Goal: Information Seeking & Learning: Learn about a topic

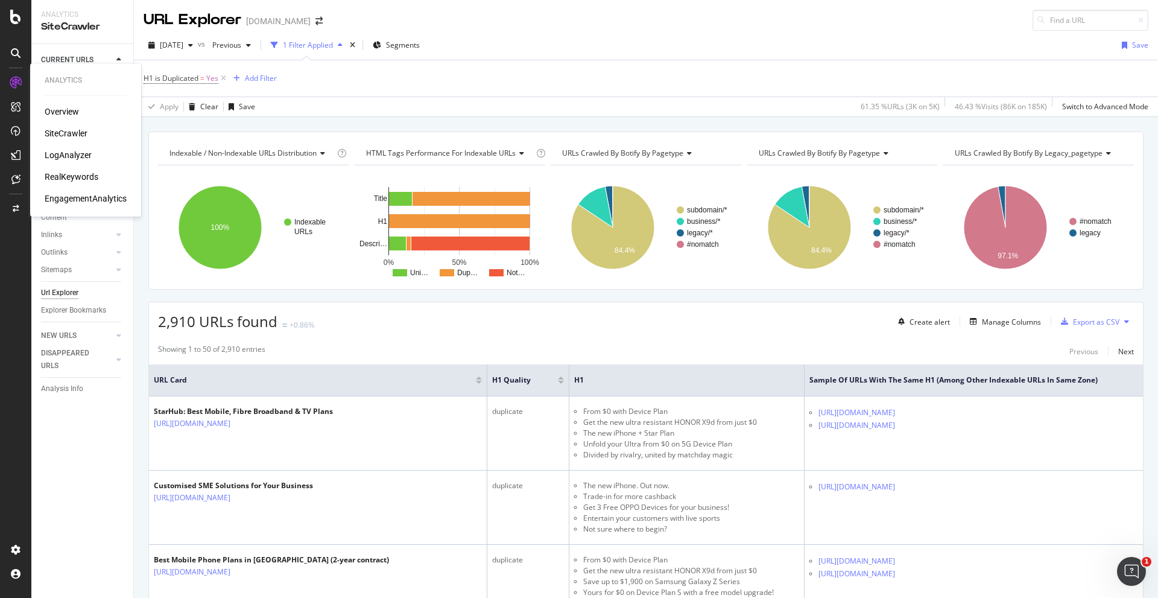
click at [71, 174] on div "RealKeywords" at bounding box center [72, 177] width 54 height 12
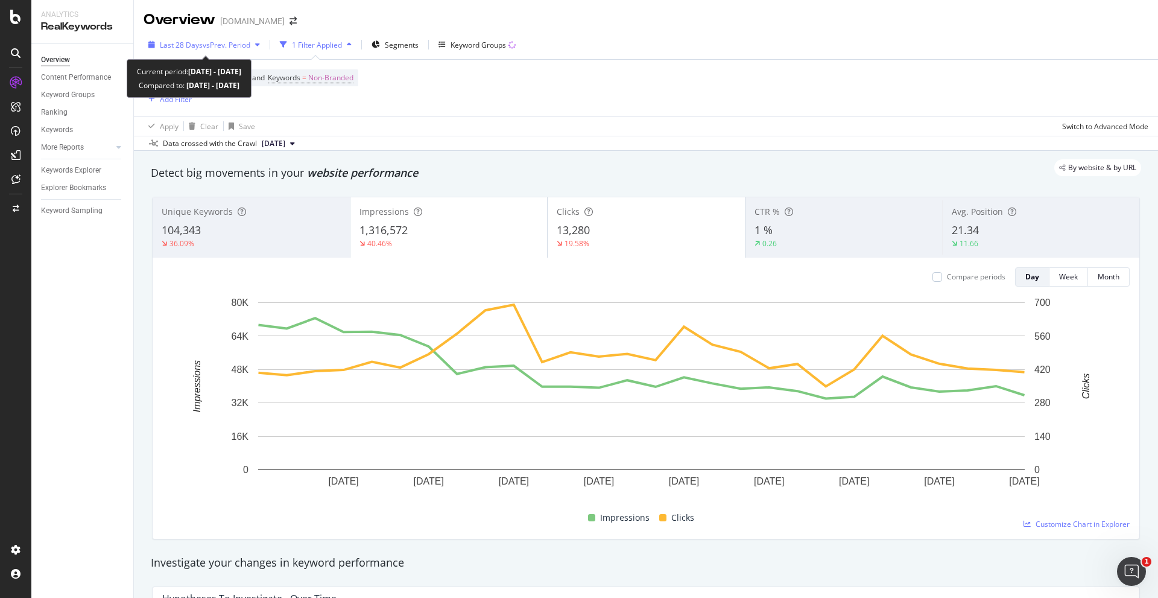
click at [210, 42] on span "vs Prev. Period" at bounding box center [227, 45] width 48 height 10
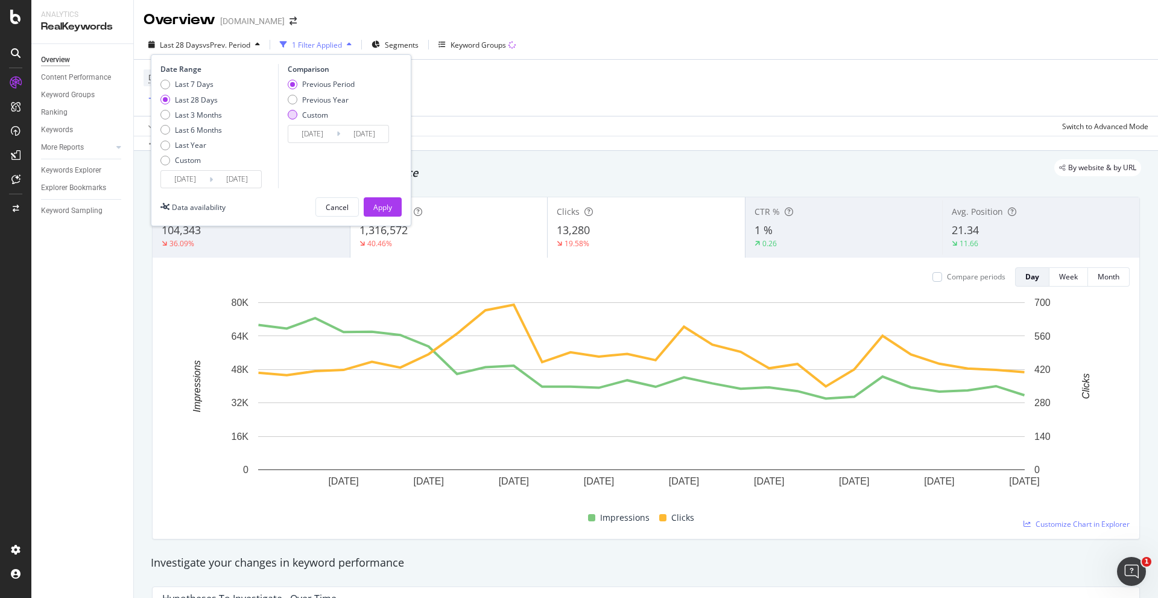
click at [299, 112] on div "Custom" at bounding box center [321, 115] width 67 height 10
click at [194, 162] on div "Custom" at bounding box center [188, 160] width 26 height 10
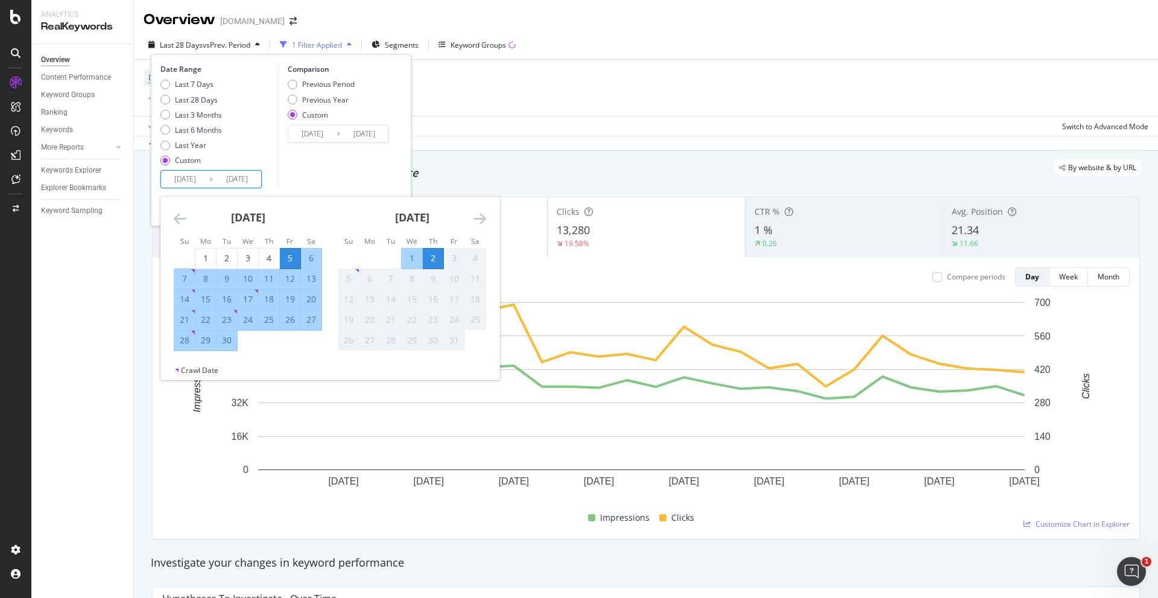
click at [209, 180] on input "[DATE]" at bounding box center [185, 179] width 48 height 17
click at [175, 220] on icon "Move backward to switch to the previous month." at bounding box center [180, 218] width 13 height 14
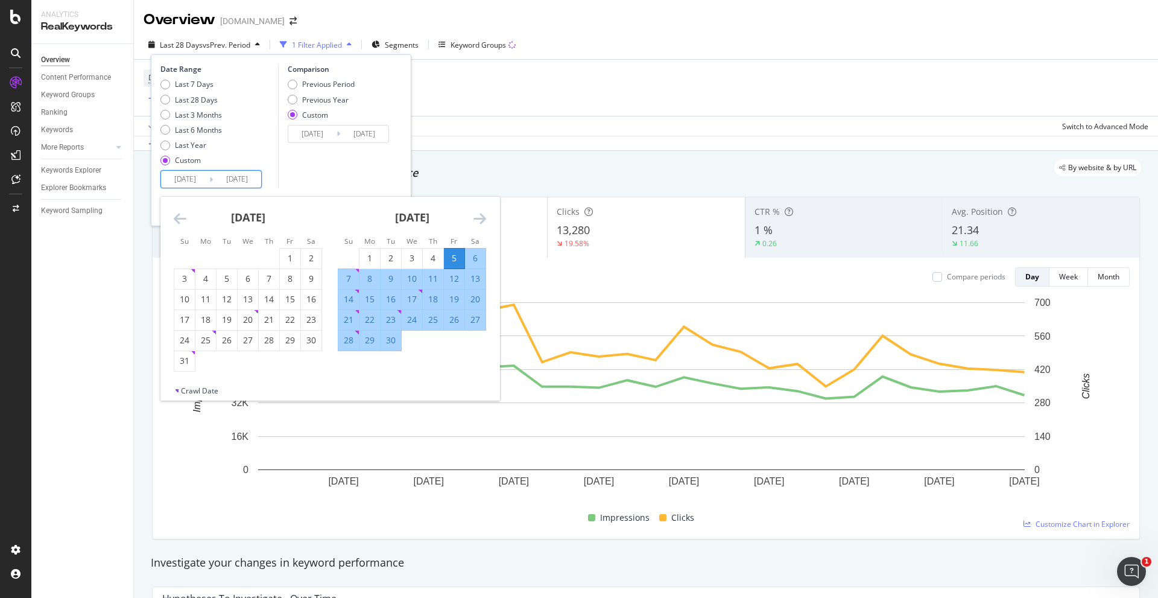
click at [175, 219] on icon "Move backward to switch to the previous month." at bounding box center [180, 218] width 13 height 14
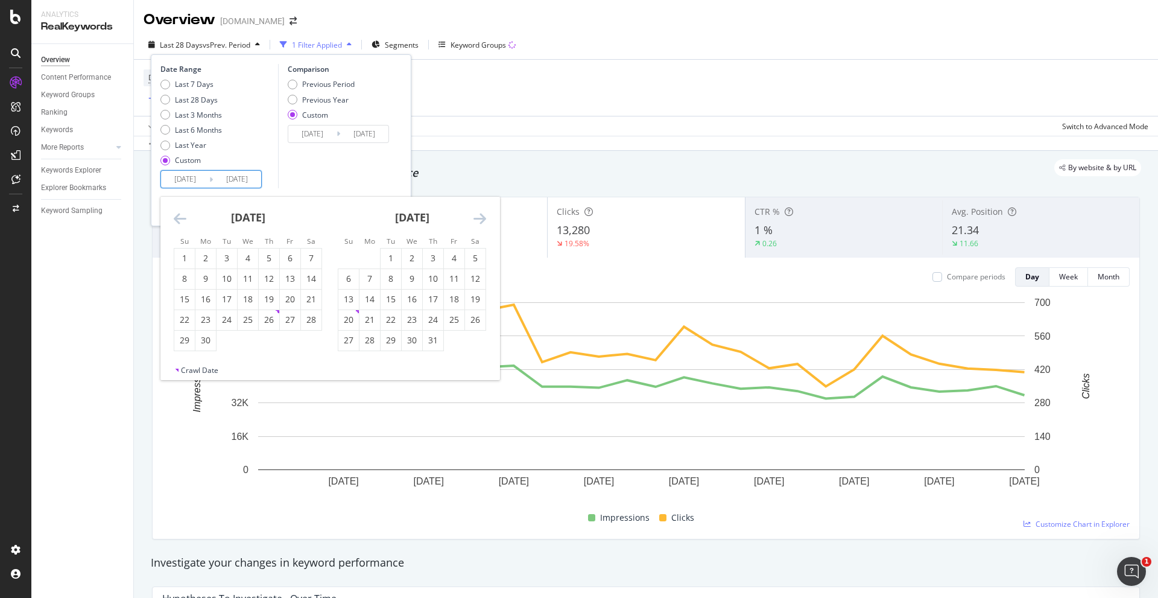
click at [175, 219] on icon "Move backward to switch to the previous month." at bounding box center [180, 218] width 13 height 14
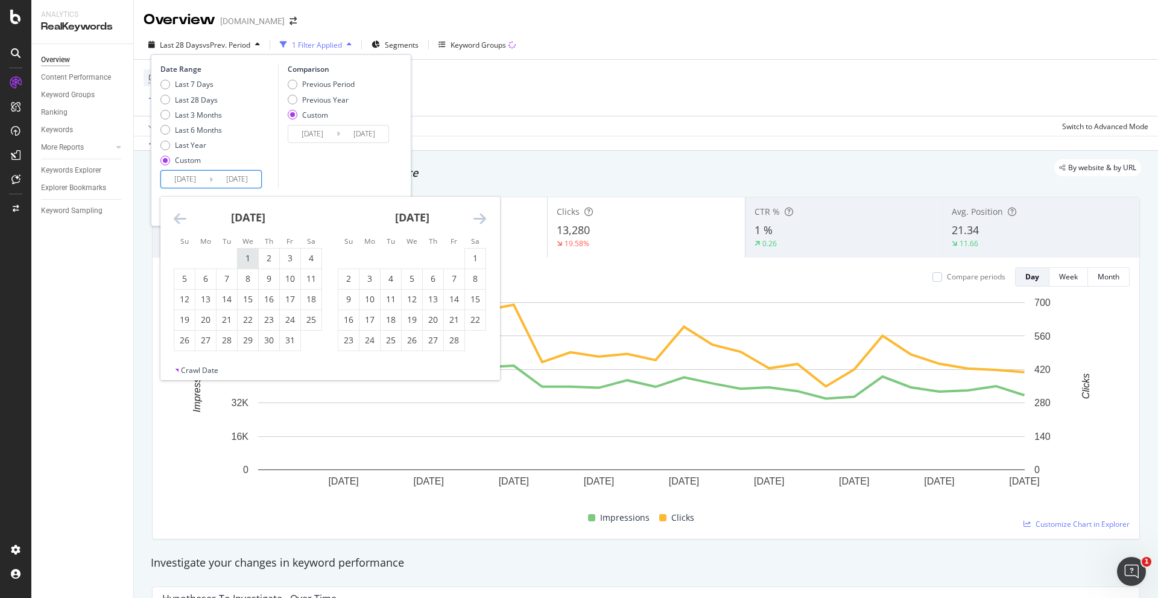
click at [247, 252] on div "1" at bounding box center [248, 258] width 21 height 12
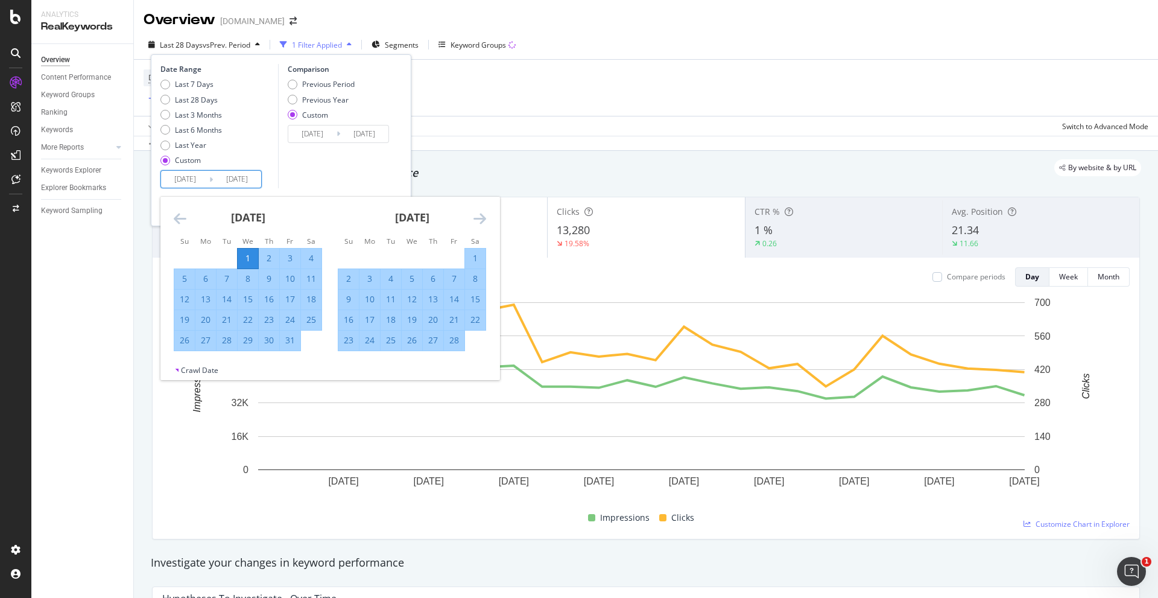
type input "[DATE]"
click at [482, 216] on icon "Move forward to switch to the next month." at bounding box center [479, 218] width 13 height 14
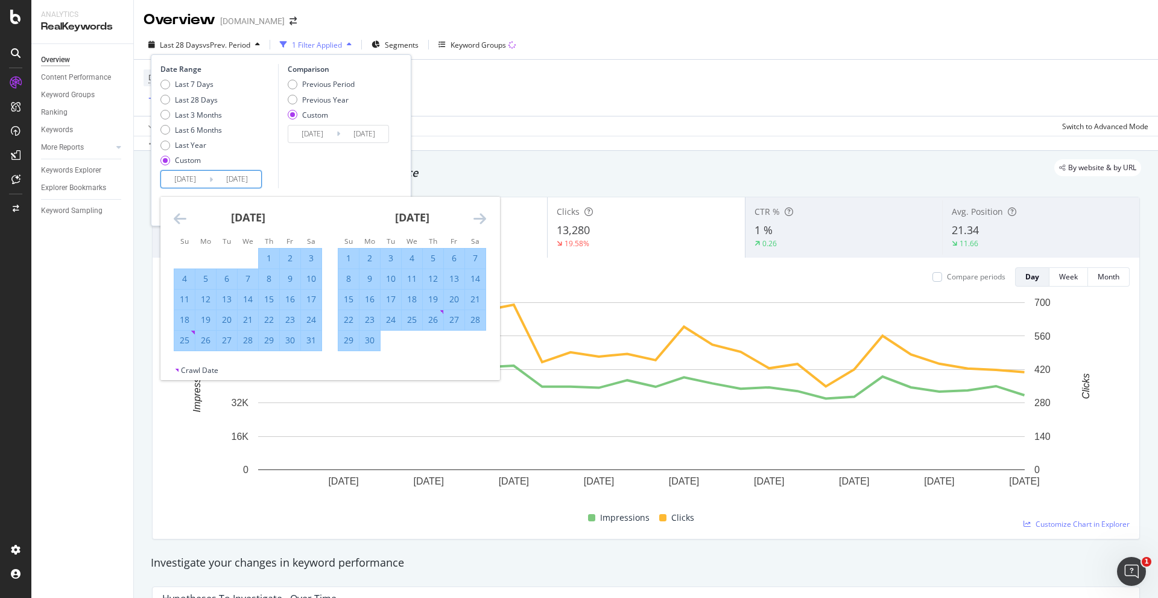
click at [482, 216] on icon "Move forward to switch to the next month." at bounding box center [479, 218] width 13 height 14
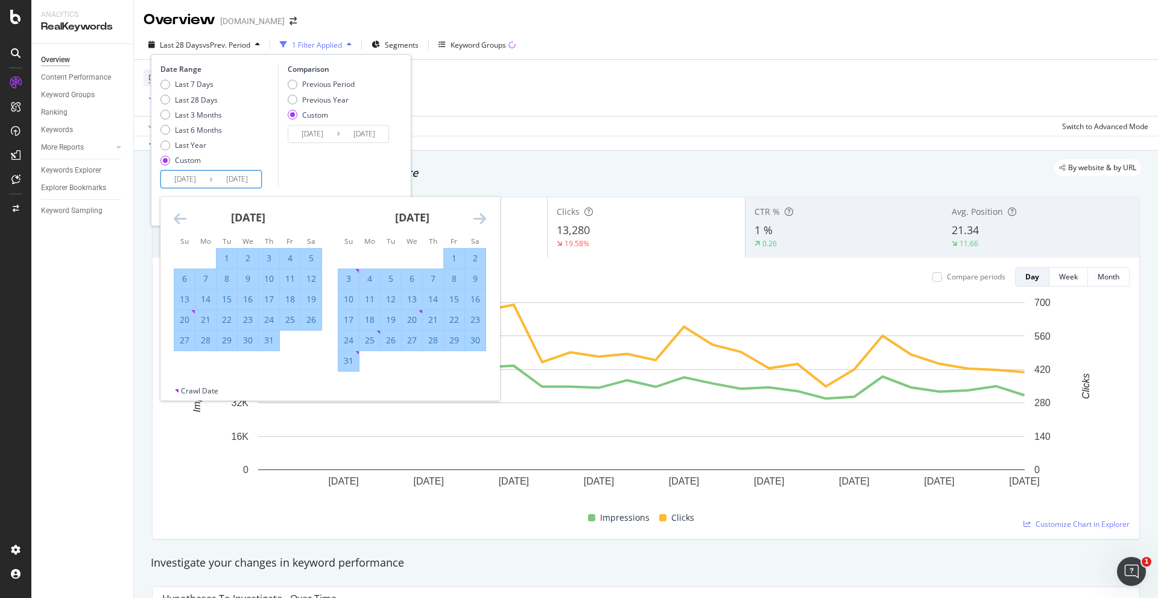
click at [482, 216] on icon "Move forward to switch to the next month." at bounding box center [479, 218] width 13 height 14
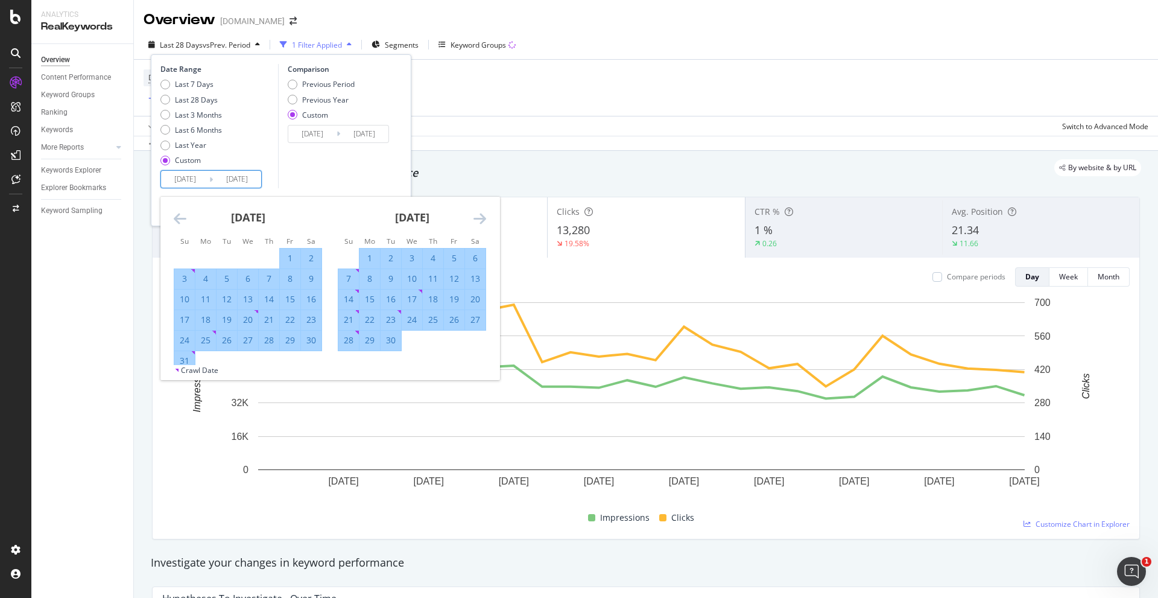
click at [482, 216] on icon "Move forward to switch to the next month." at bounding box center [479, 218] width 13 height 14
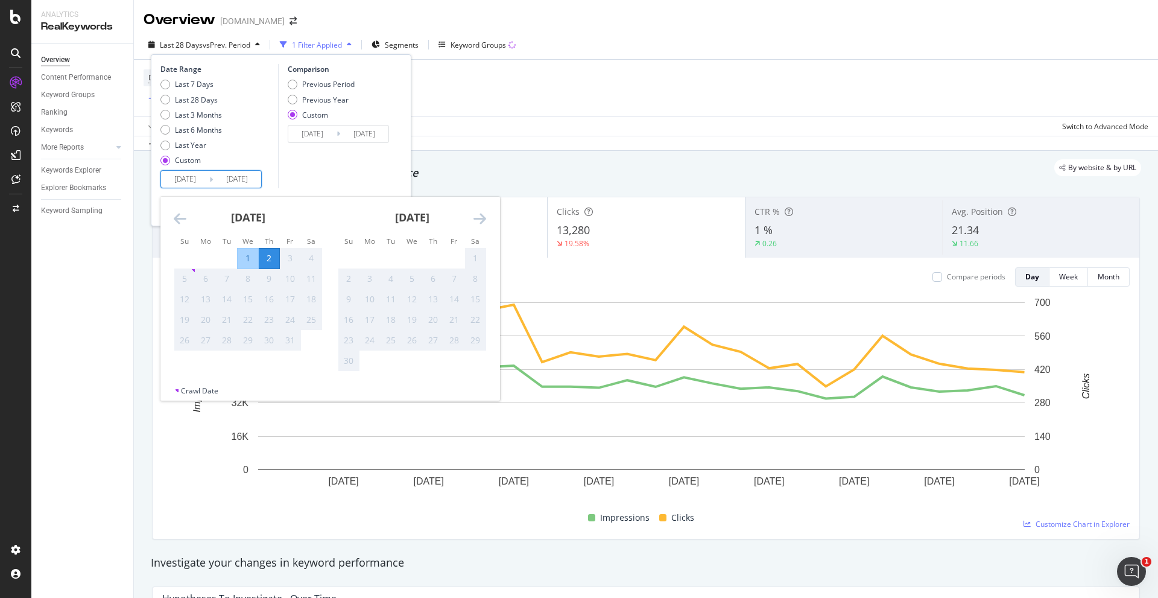
click at [482, 216] on icon "Move forward to switch to the next month." at bounding box center [479, 218] width 13 height 14
click at [172, 218] on div "[DATE] 1 2 3 4 5 6 7 8 9 10 11 12 13 14 15 16 17 18 19 20 21 22 23 24 25 26 27 …" at bounding box center [248, 284] width 164 height 175
click at [175, 218] on icon "Move backward to switch to the previous month." at bounding box center [180, 218] width 13 height 14
click at [180, 218] on icon "Move backward to switch to the previous month." at bounding box center [180, 218] width 13 height 14
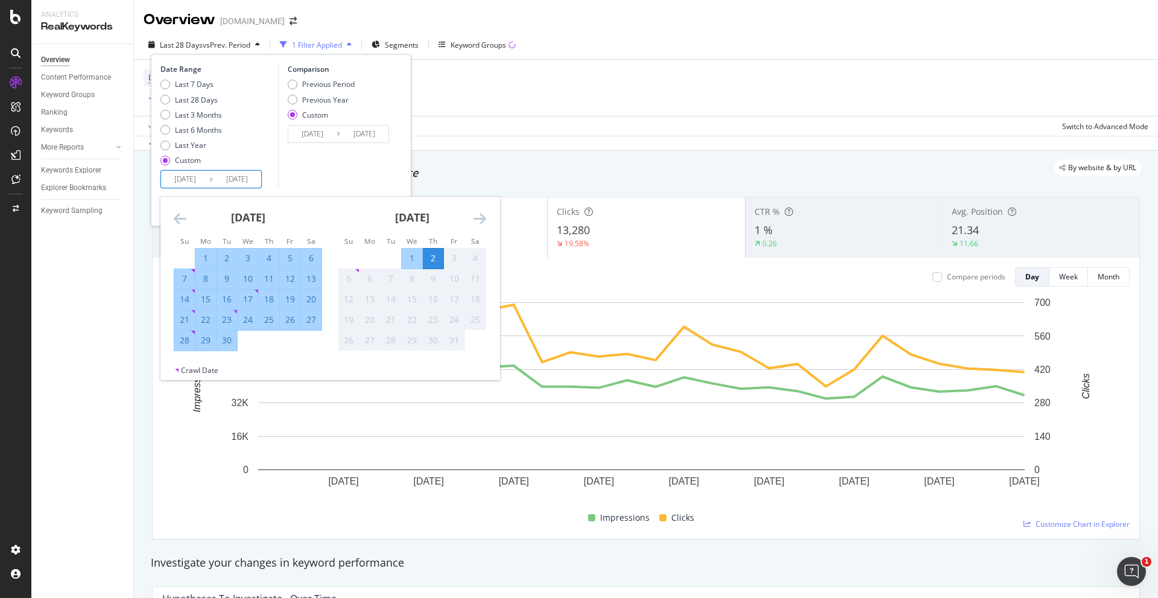
click at [226, 342] on div "30" at bounding box center [226, 340] width 21 height 12
type input "[DATE]"
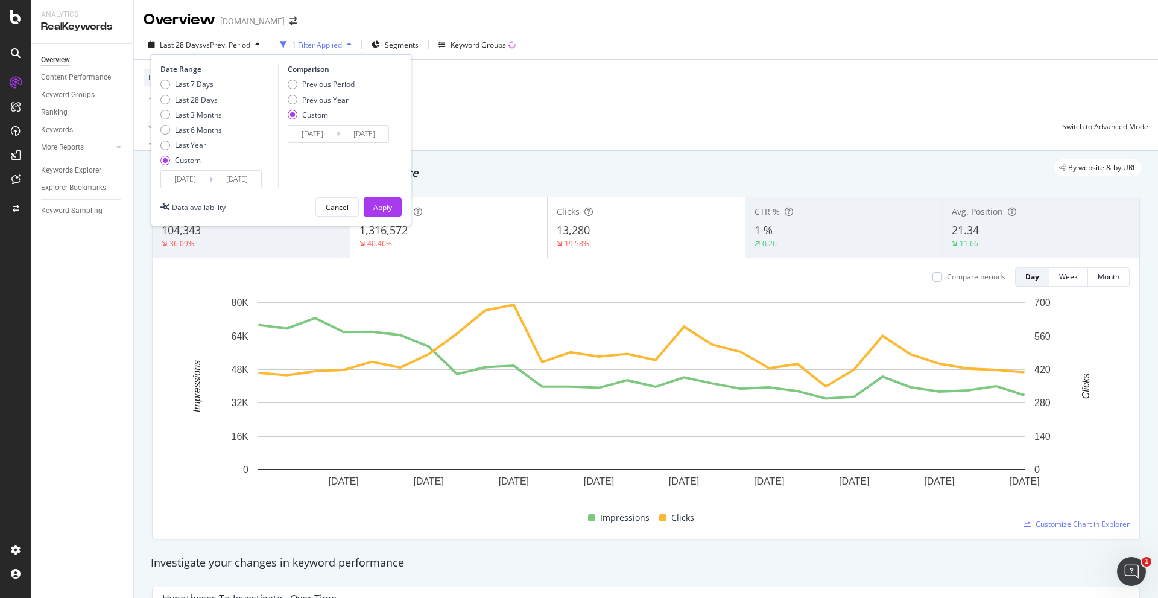
click at [359, 136] on input "[DATE]" at bounding box center [364, 133] width 48 height 17
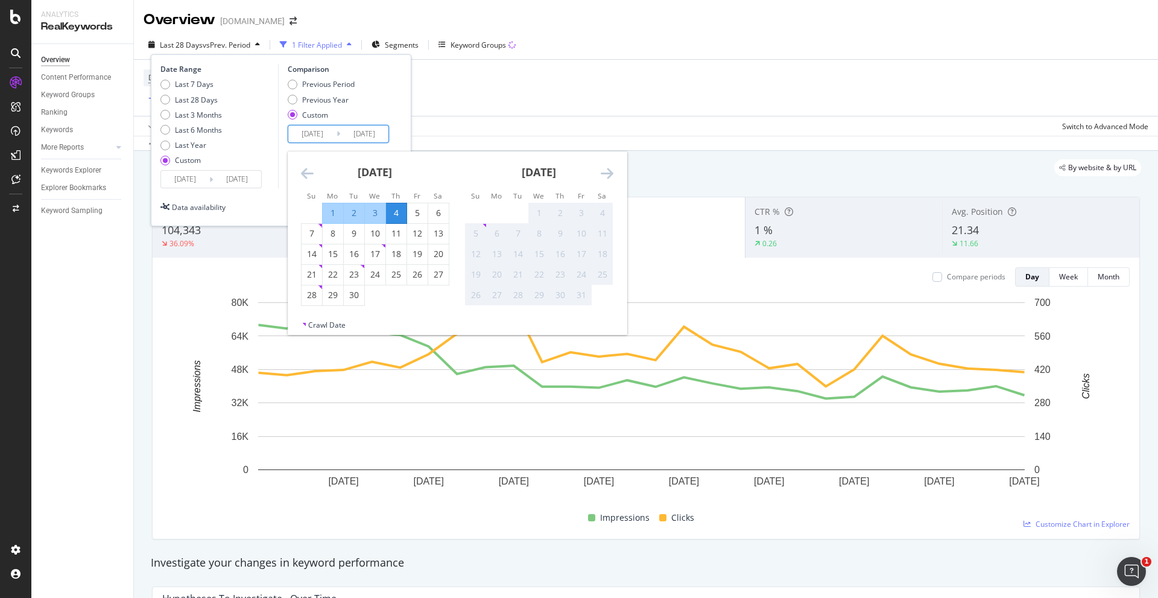
click at [309, 172] on icon "Move backward to switch to the previous month." at bounding box center [307, 173] width 13 height 14
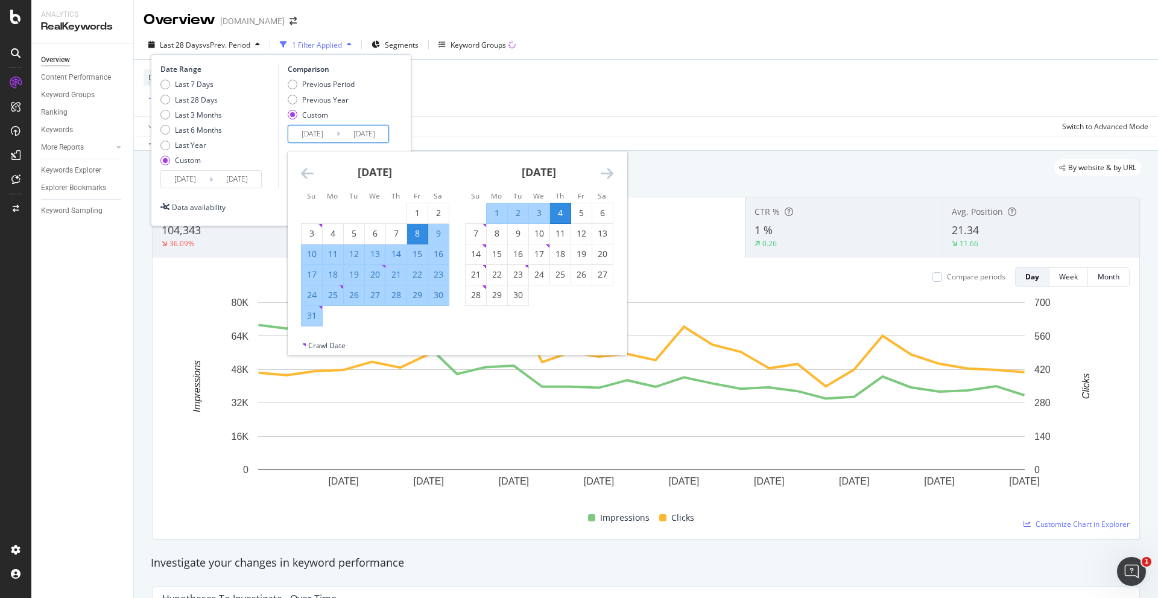
click at [309, 172] on icon "Move backward to switch to the previous month." at bounding box center [307, 173] width 13 height 14
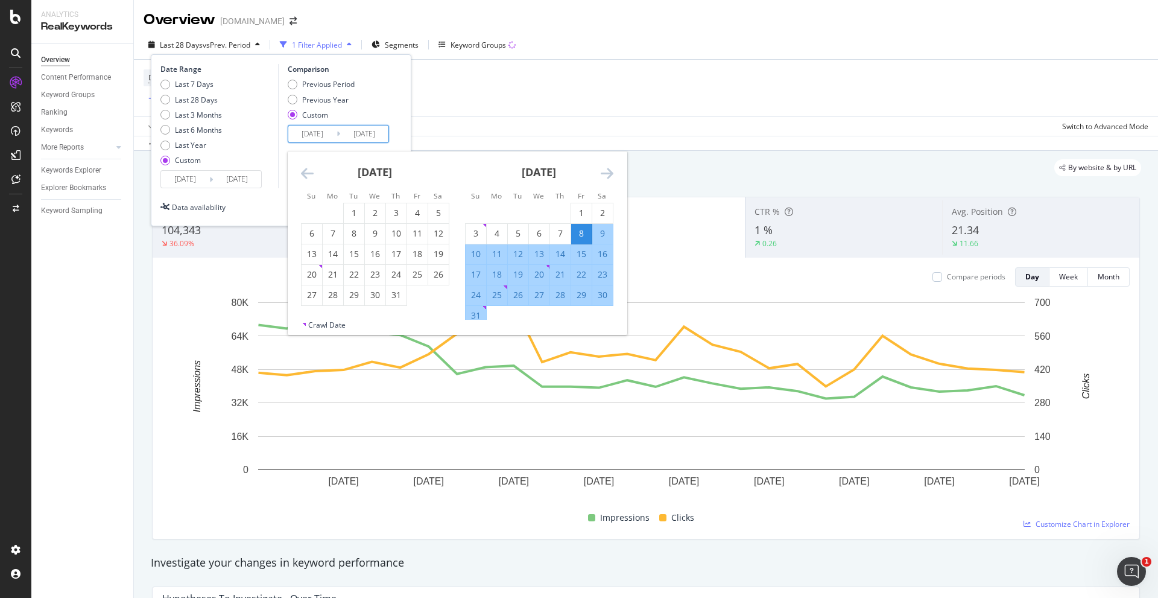
click at [309, 172] on icon "Move backward to switch to the previous month." at bounding box center [307, 173] width 13 height 14
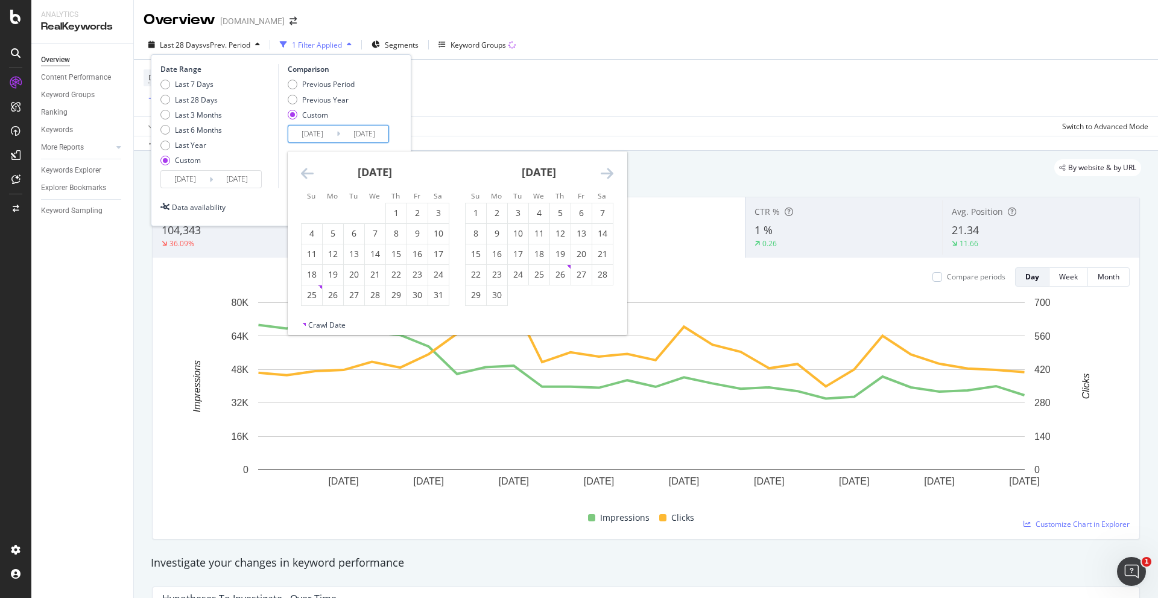
click at [309, 172] on icon "Move backward to switch to the previous month." at bounding box center [307, 173] width 13 height 14
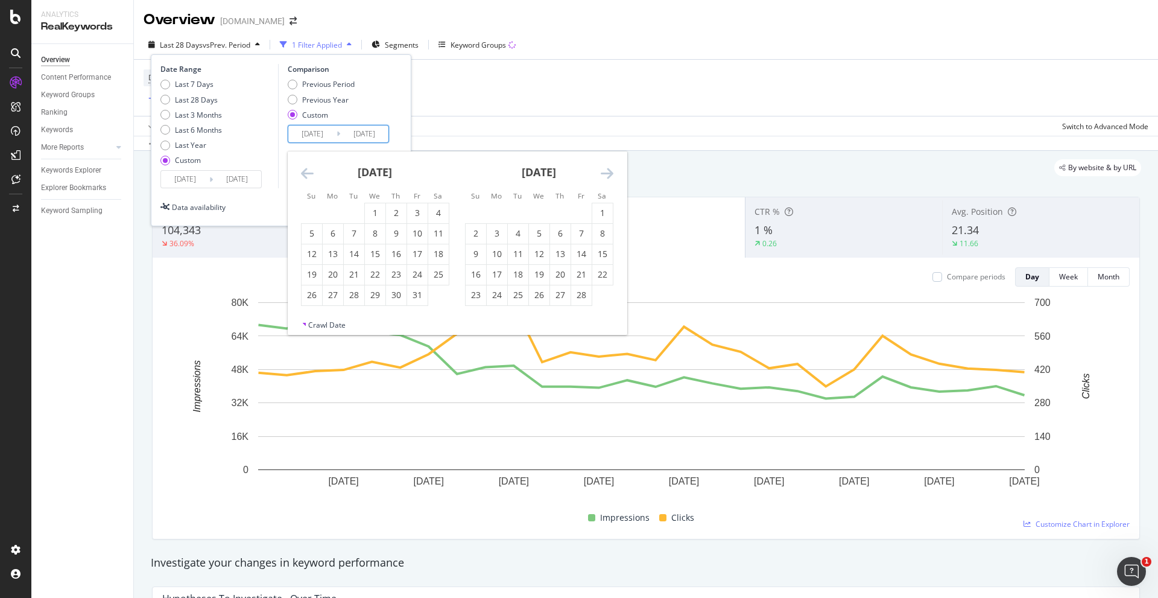
click at [309, 172] on icon "Move backward to switch to the previous month." at bounding box center [307, 173] width 13 height 14
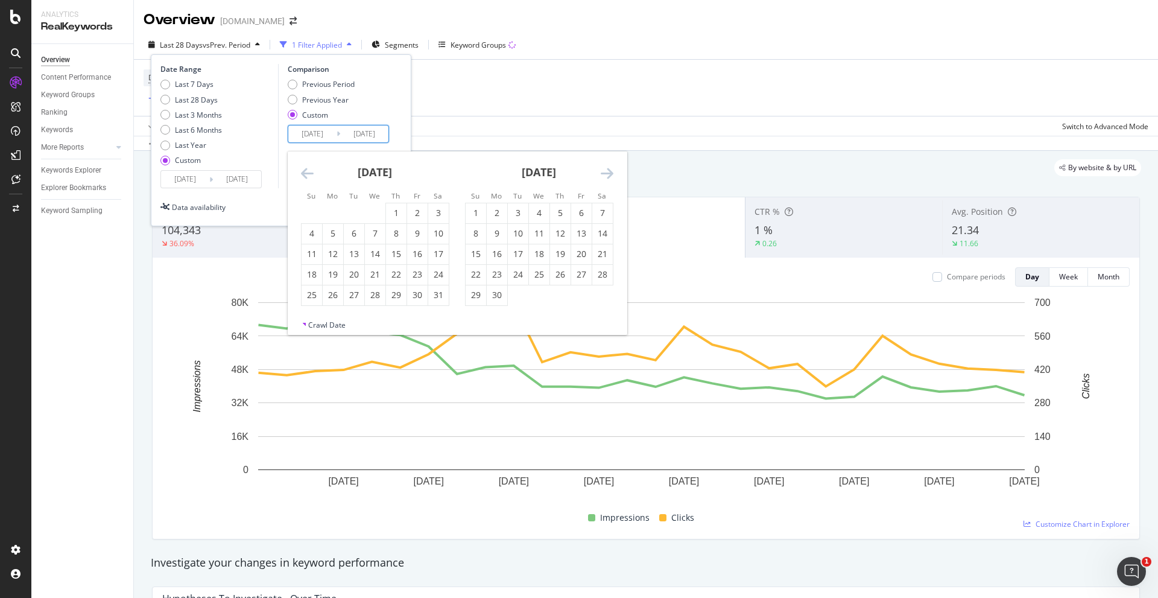
click at [309, 172] on icon "Move backward to switch to the previous month." at bounding box center [307, 173] width 13 height 14
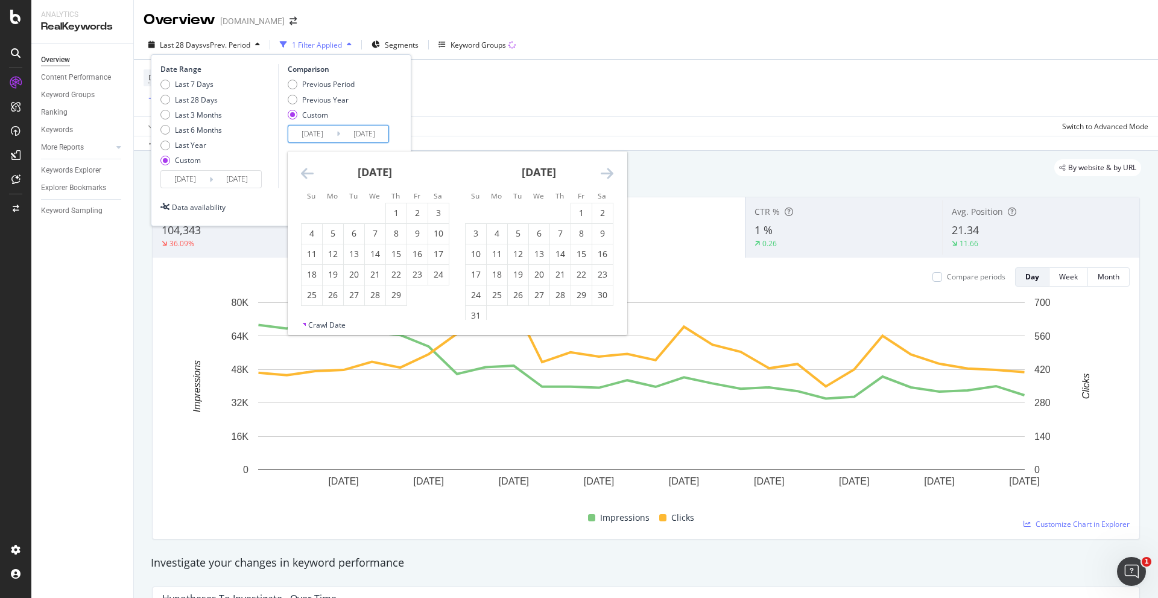
click at [309, 172] on icon "Move backward to switch to the previous month." at bounding box center [307, 173] width 13 height 14
click at [330, 210] on div "1" at bounding box center [333, 213] width 21 height 12
type input "[DATE]"
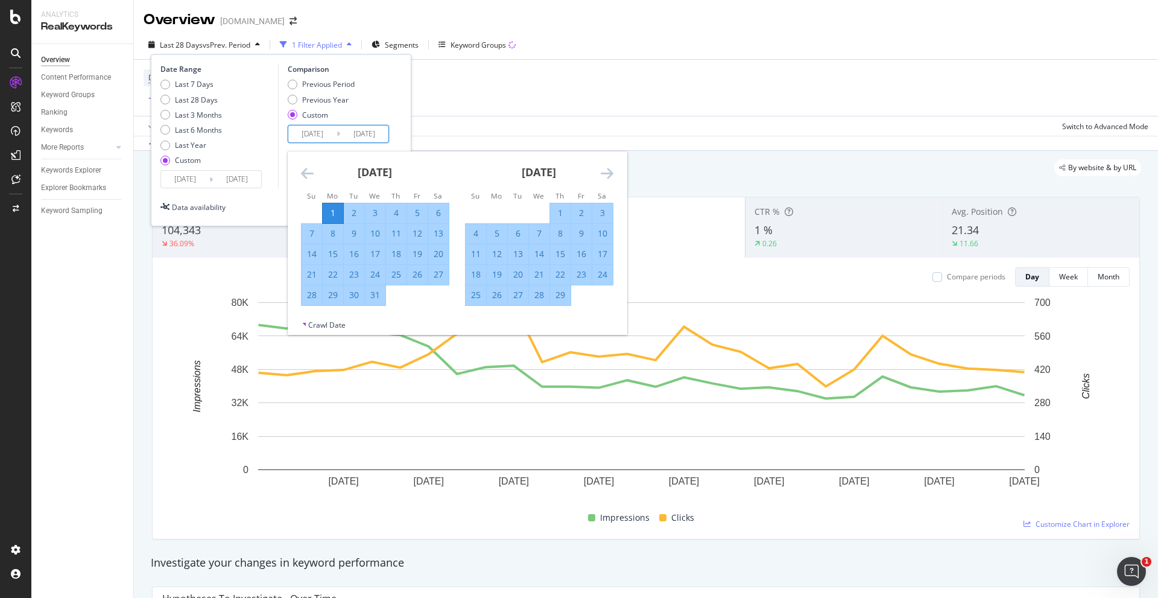
click at [604, 172] on icon "Move forward to switch to the next month." at bounding box center [607, 173] width 13 height 14
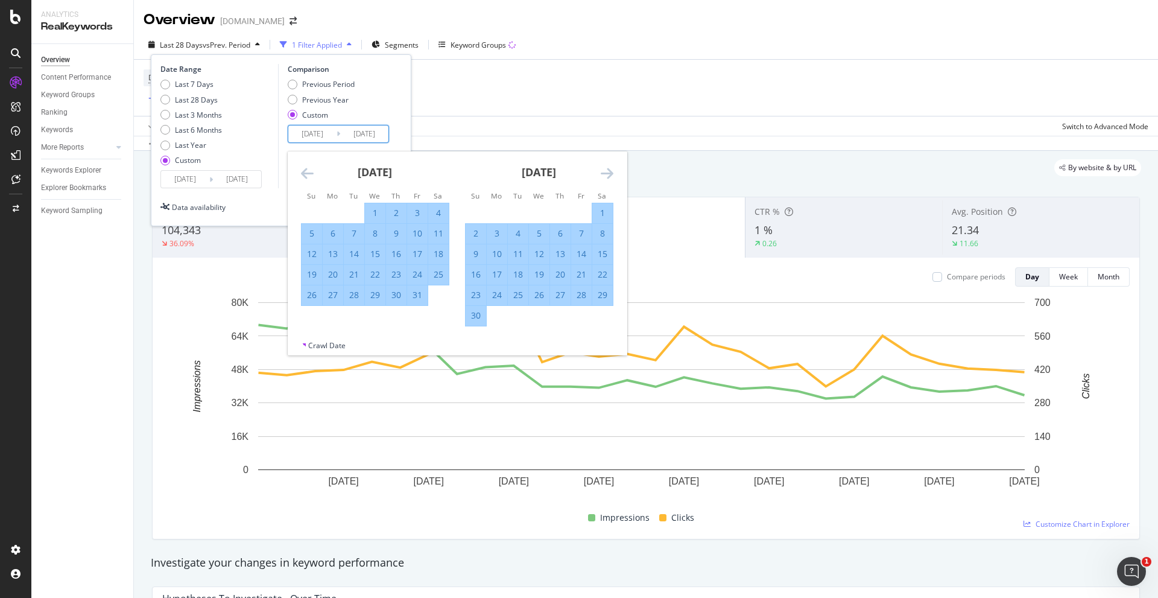
click at [604, 172] on icon "Move forward to switch to the next month." at bounding box center [607, 173] width 13 height 14
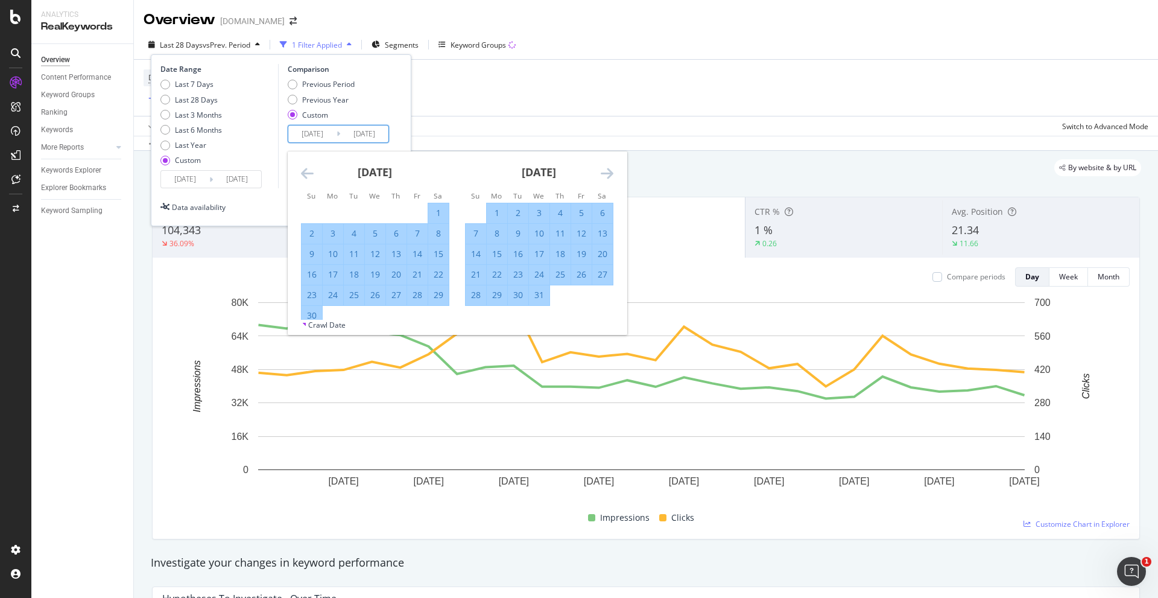
click at [604, 172] on icon "Move forward to switch to the next month." at bounding box center [607, 173] width 13 height 14
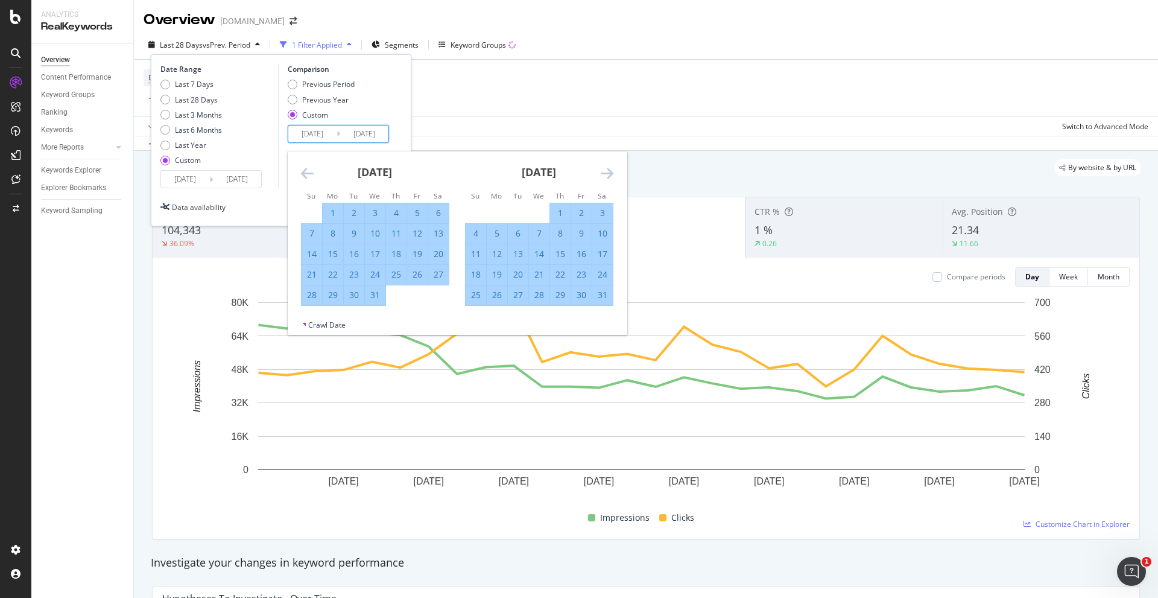
click at [604, 172] on icon "Move forward to switch to the next month." at bounding box center [607, 173] width 13 height 14
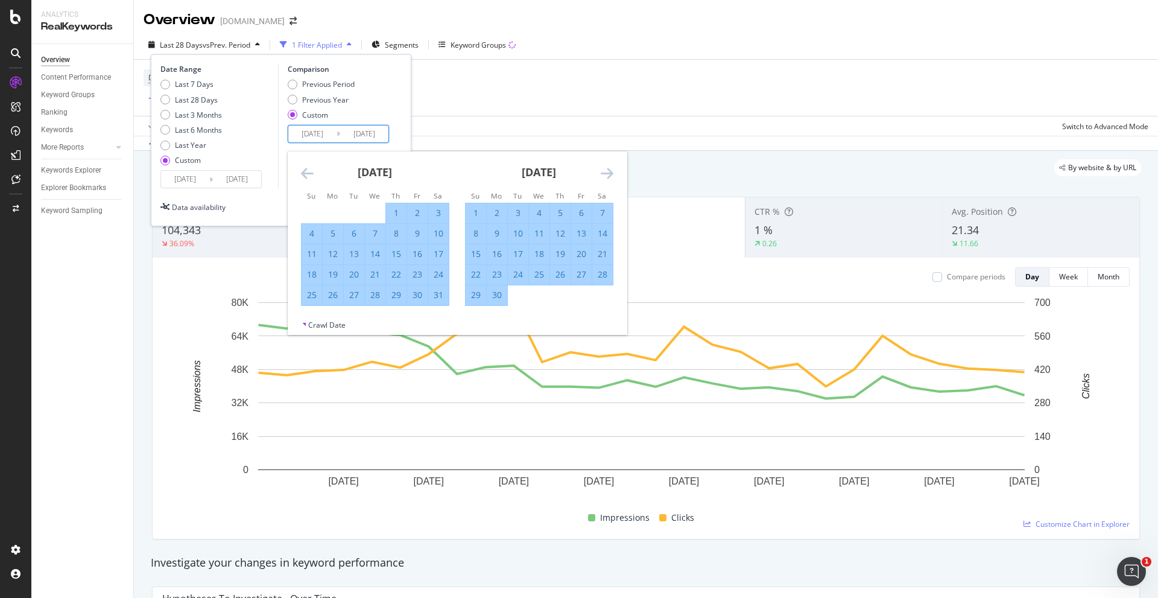
click at [604, 172] on icon "Move forward to switch to the next month." at bounding box center [607, 173] width 13 height 14
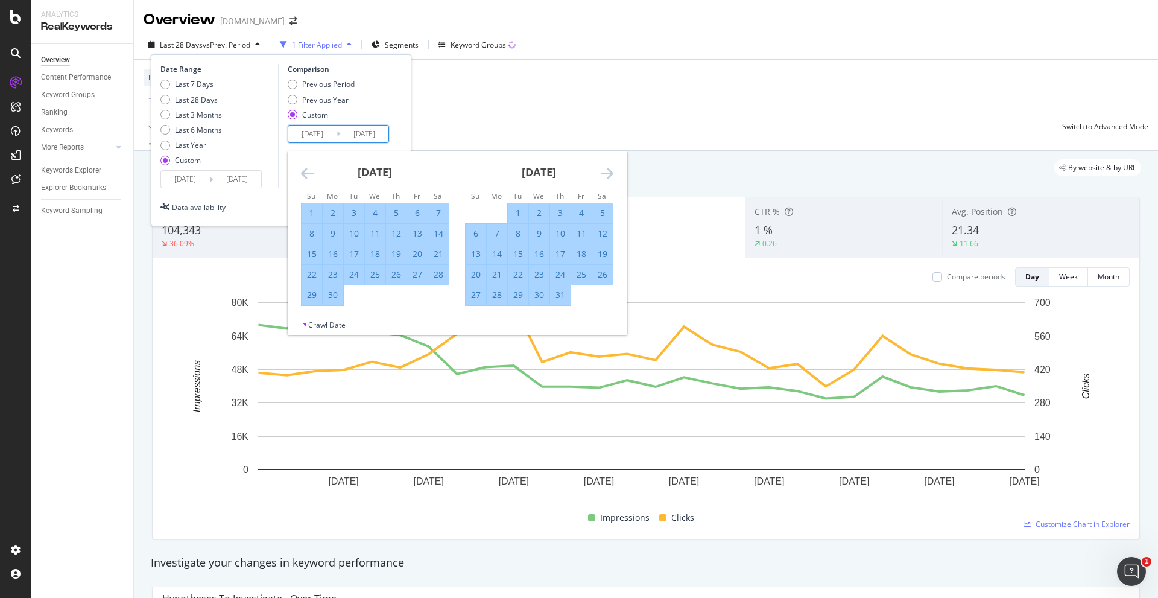
click at [333, 294] on div "30" at bounding box center [333, 295] width 21 height 12
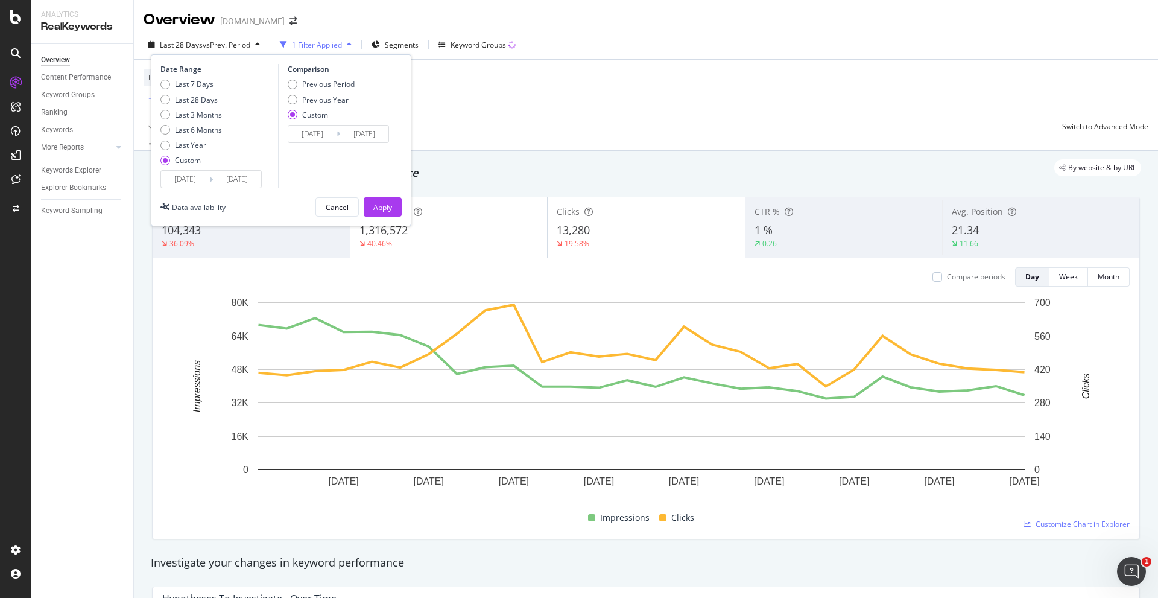
type input "[DATE]"
click at [394, 209] on button "Apply" at bounding box center [383, 206] width 38 height 19
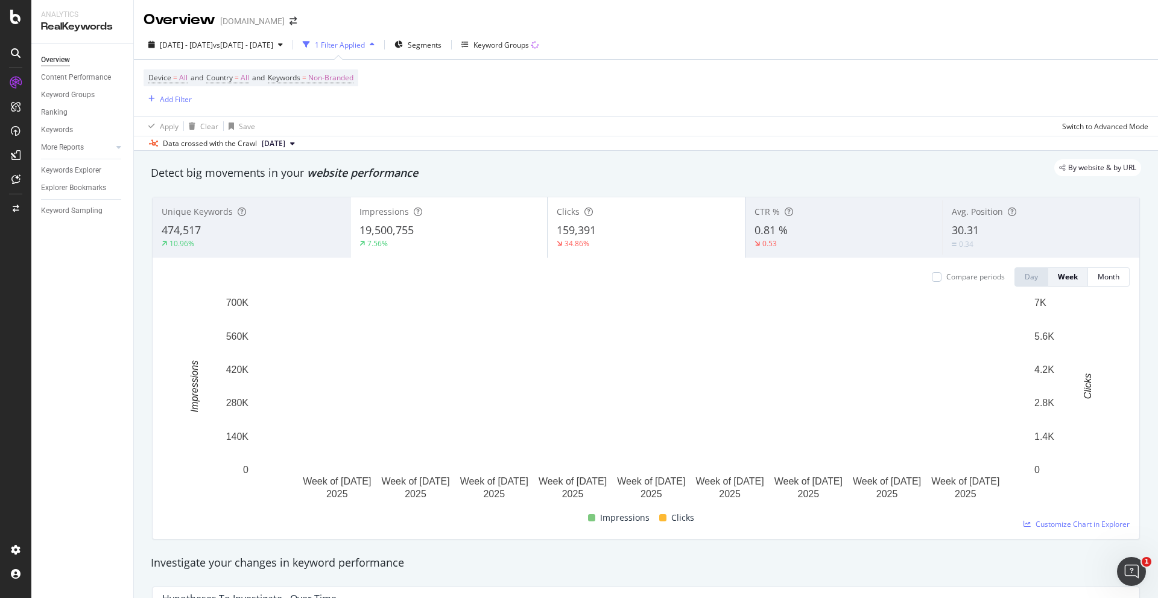
click at [751, 270] on div "Compare periods Day Week Month" at bounding box center [645, 276] width 967 height 19
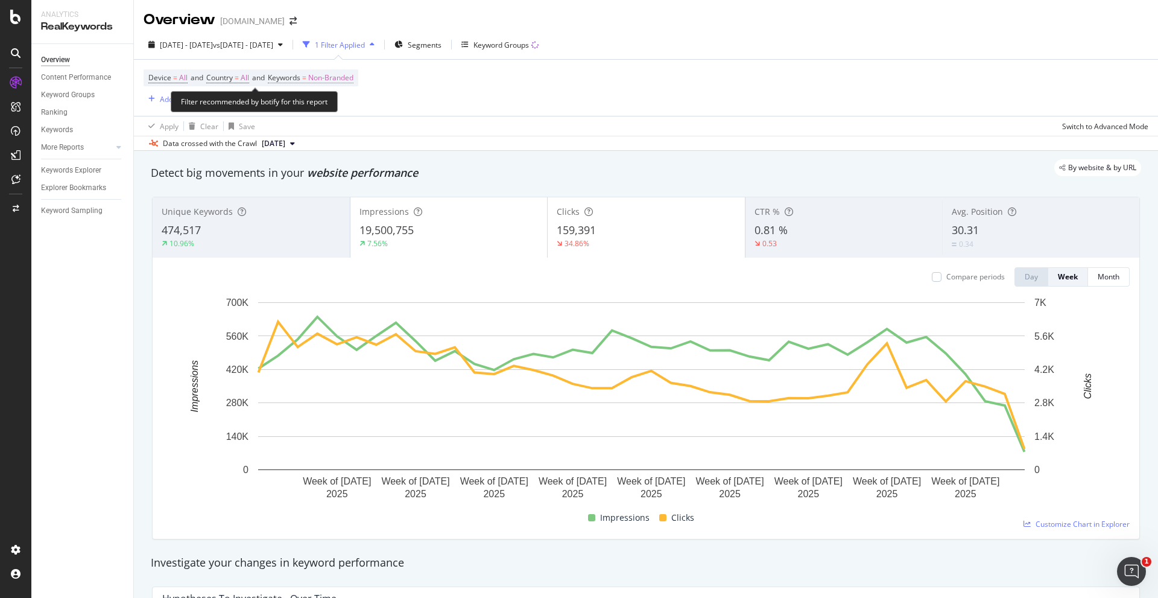
click at [335, 76] on span "Non-Branded" at bounding box center [330, 77] width 45 height 17
click at [336, 112] on div "Non-Branded" at bounding box center [317, 106] width 65 height 18
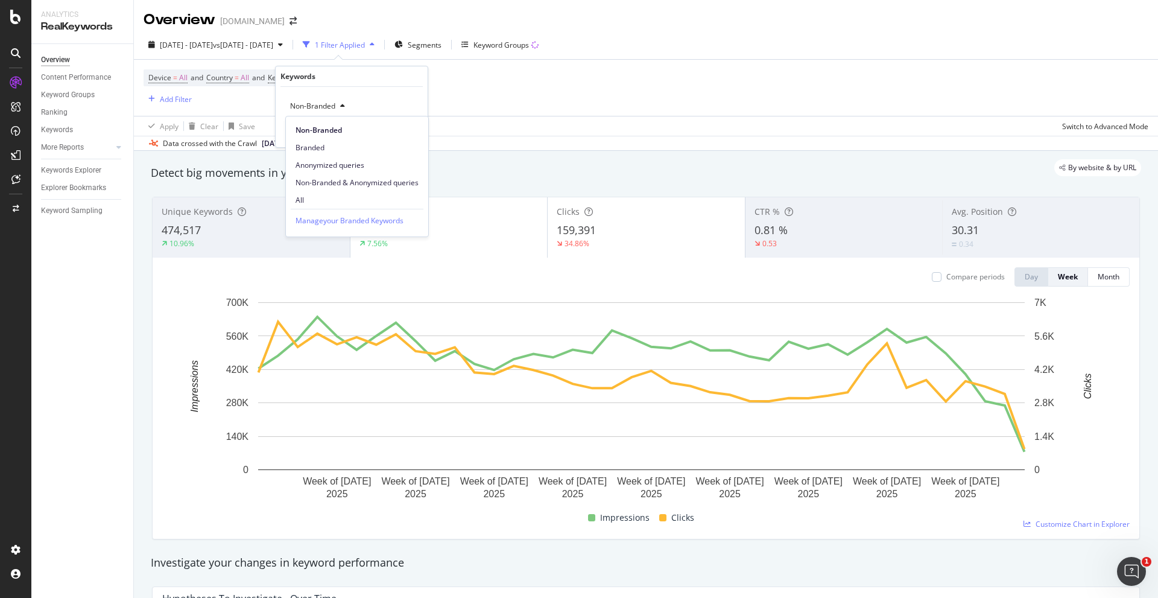
drag, startPoint x: 356, startPoint y: 150, endPoint x: 148, endPoint y: 209, distance: 215.7
click at [109, 301] on div "Overview Content Performance Keyword Groups Ranking Keywords More Reports Count…" at bounding box center [82, 321] width 102 height 554
click at [967, 281] on div "Compare periods" at bounding box center [975, 276] width 58 height 10
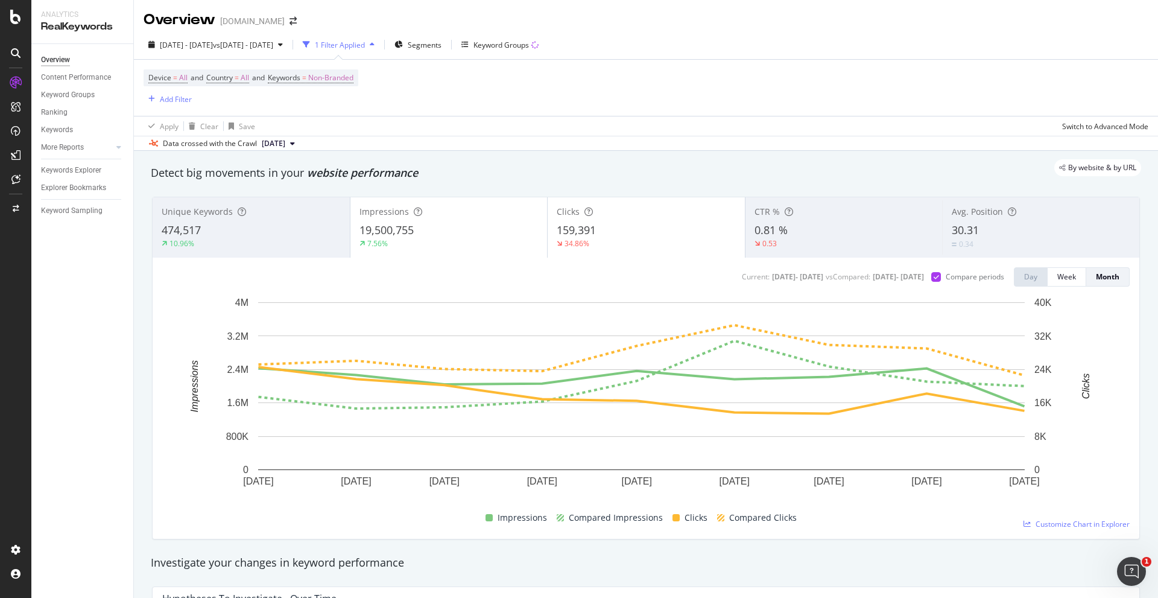
click at [1096, 279] on div "Month" at bounding box center [1108, 276] width 24 height 10
click at [454, 231] on div "19,500,755" at bounding box center [448, 230] width 179 height 16
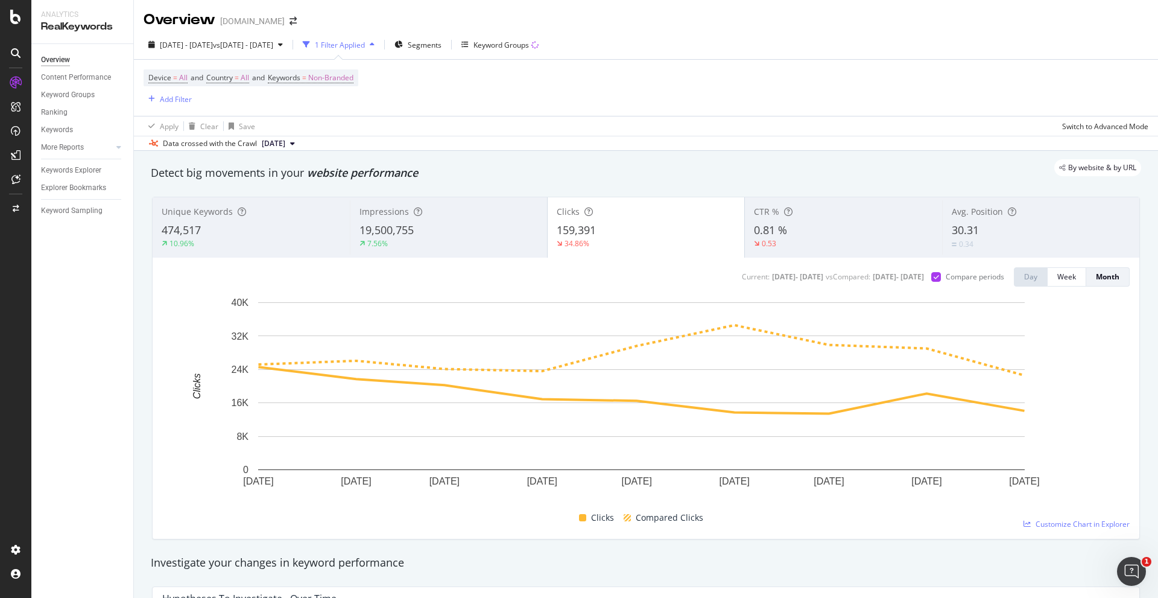
click at [62, 328] on div "Overview Content Performance Keyword Groups Ranking Keywords More Reports Count…" at bounding box center [82, 321] width 102 height 554
